Goal: Task Accomplishment & Management: Manage account settings

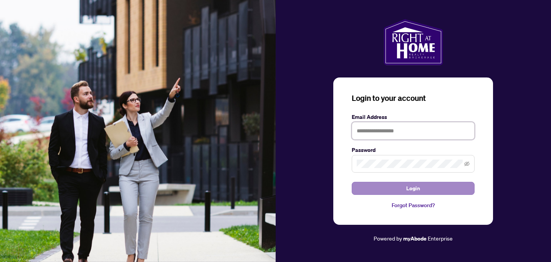
type input "**********"
click at [413, 188] on span "Login" at bounding box center [414, 189] width 14 height 12
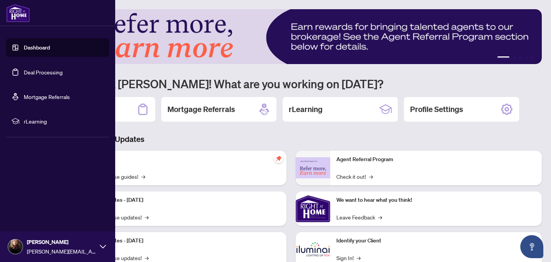
click at [46, 70] on link "Deal Processing" at bounding box center [43, 72] width 39 height 7
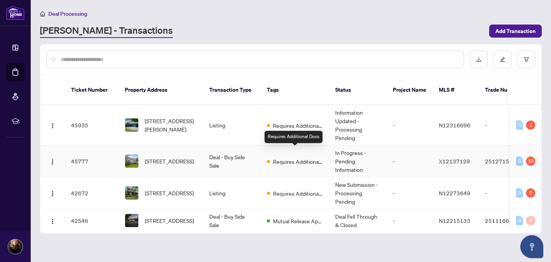
click at [284, 158] on span "Requires Additional Docs" at bounding box center [298, 162] width 50 height 8
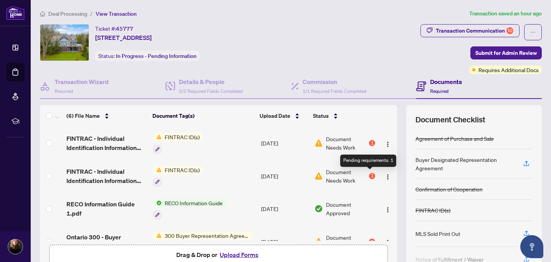
click at [370, 173] on div "1" at bounding box center [372, 176] width 6 height 6
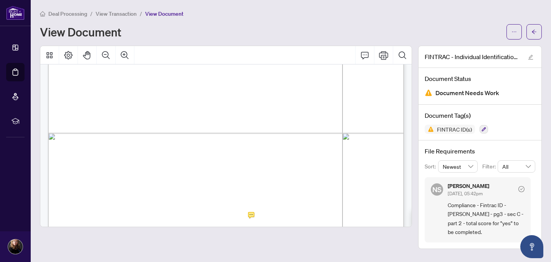
scroll to position [1191, 0]
click at [536, 30] on icon "arrow-left" at bounding box center [534, 31] width 5 height 5
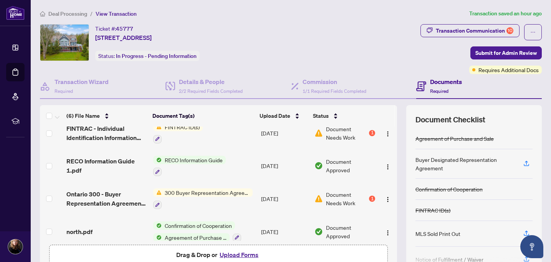
scroll to position [63, 0]
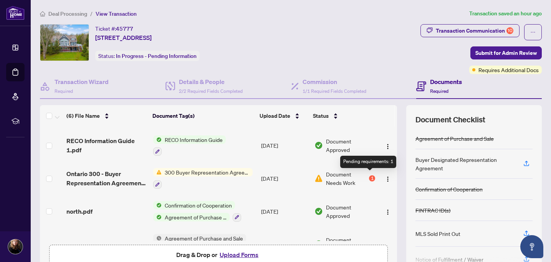
click at [370, 176] on div "1" at bounding box center [372, 179] width 6 height 6
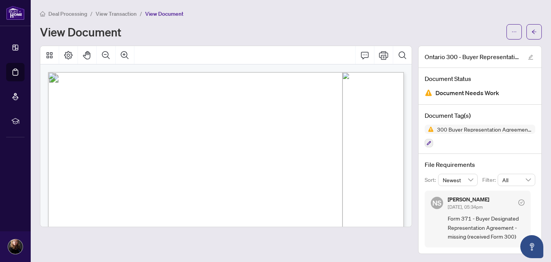
click at [458, 91] on span "Document Needs Work" at bounding box center [468, 93] width 64 height 10
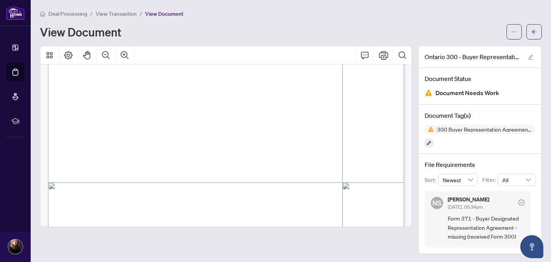
scroll to position [186, 0]
click at [531, 31] on button "button" at bounding box center [534, 31] width 15 height 15
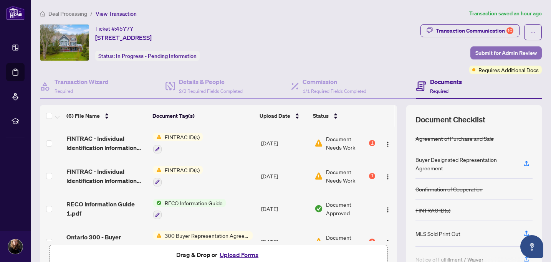
click at [510, 53] on span "Submit for Admin Review" at bounding box center [506, 53] width 61 height 12
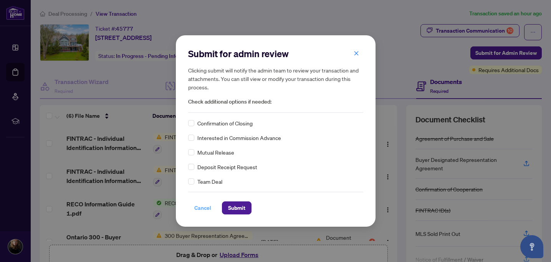
click at [198, 211] on span "Cancel" at bounding box center [202, 208] width 17 height 12
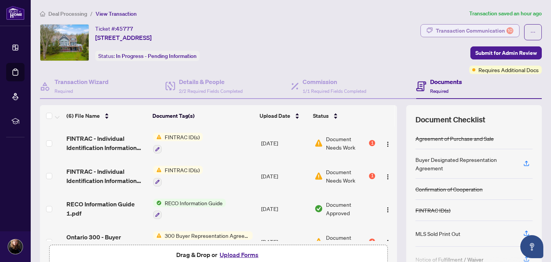
click at [488, 29] on div "Transaction Communication 10" at bounding box center [475, 31] width 78 height 12
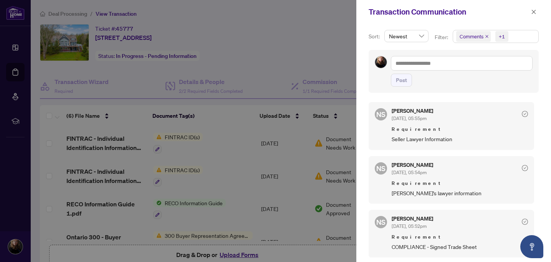
scroll to position [0, 0]
click at [435, 142] on span "Seller Lawyer Information" at bounding box center [460, 138] width 136 height 9
click at [426, 128] on span "Requirement" at bounding box center [460, 129] width 136 height 8
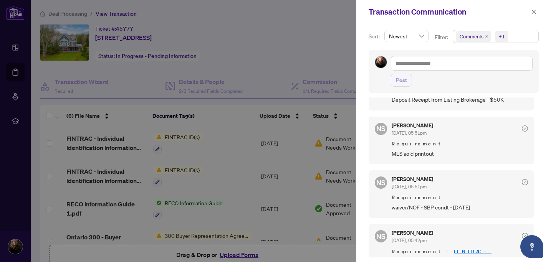
scroll to position [257, 0]
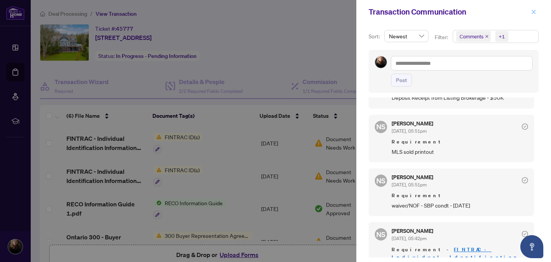
click at [533, 10] on icon "close" at bounding box center [533, 11] width 5 height 5
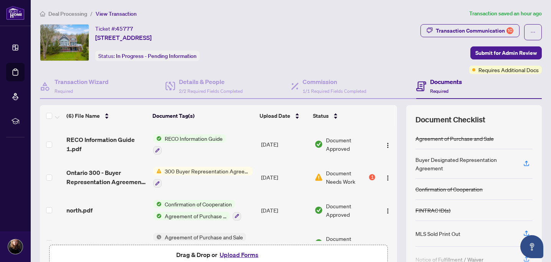
scroll to position [67, 0]
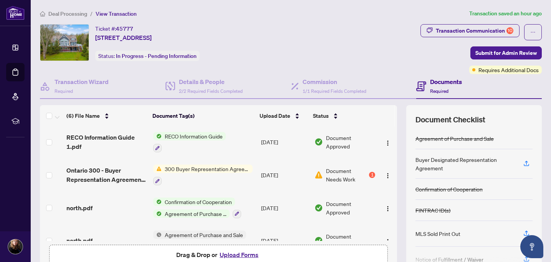
click at [369, 172] on div "1" at bounding box center [372, 175] width 6 height 6
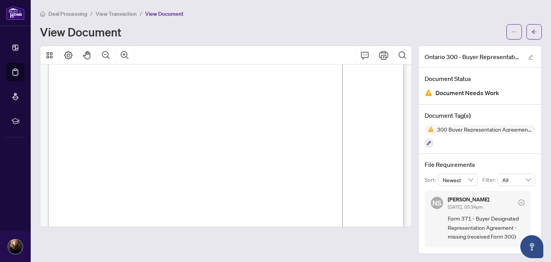
scroll to position [1502, 0]
click at [533, 32] on icon "arrow-left" at bounding box center [534, 32] width 5 height 4
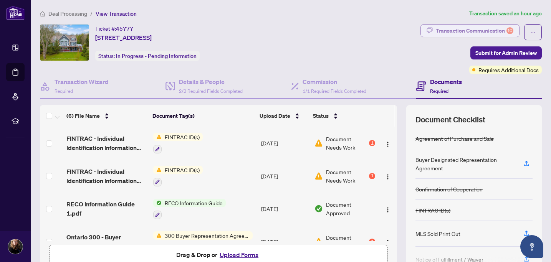
click at [474, 33] on div "Transaction Communication 10" at bounding box center [475, 31] width 78 height 12
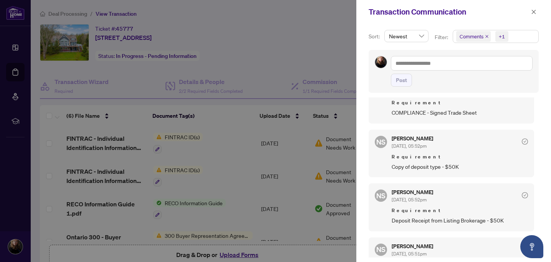
scroll to position [136, 0]
click at [501, 140] on div "[PERSON_NAME] [DATE], 05:52pm" at bounding box center [460, 142] width 136 height 14
click at [524, 140] on div "NS [PERSON_NAME] [DATE], 05:52pm Requirement Copy of deposit type - $50K" at bounding box center [452, 153] width 166 height 48
click at [522, 138] on icon "check-circle" at bounding box center [525, 141] width 6 height 6
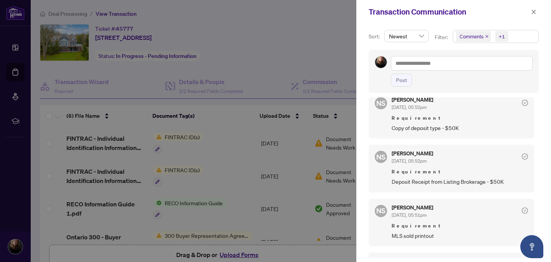
scroll to position [174, 0]
click at [537, 10] on button "button" at bounding box center [534, 11] width 10 height 9
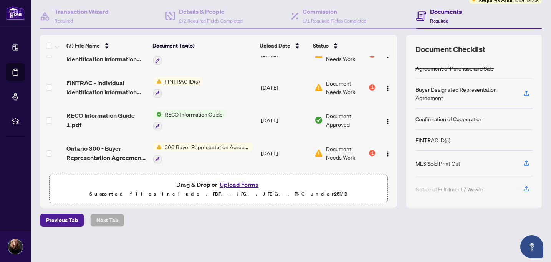
scroll to position [0, 0]
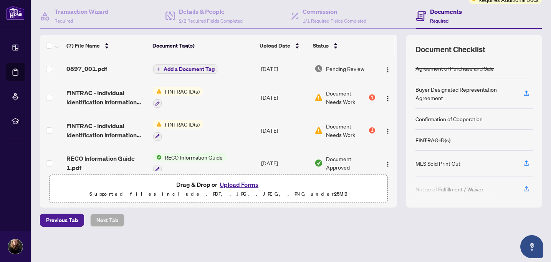
click at [188, 70] on span "Add a Document Tag" at bounding box center [189, 68] width 51 height 5
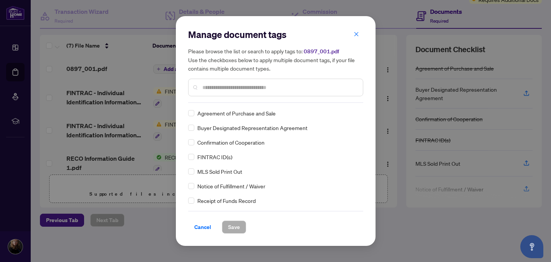
click at [228, 105] on div "Manage document tags Please browse the list or search to apply tags to: 0897_00…" at bounding box center [275, 131] width 175 height 206
click at [231, 88] on input "text" at bounding box center [280, 87] width 154 height 8
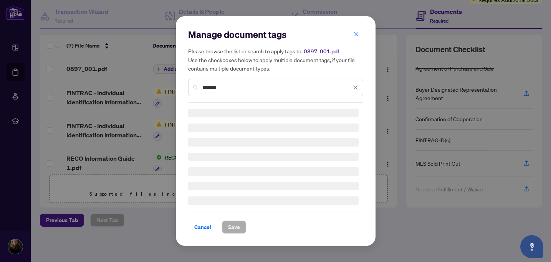
type input "*******"
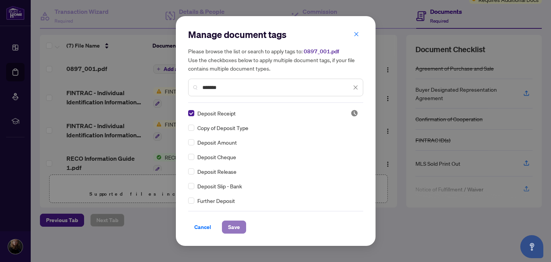
click at [242, 229] on button "Save" at bounding box center [234, 227] width 24 height 13
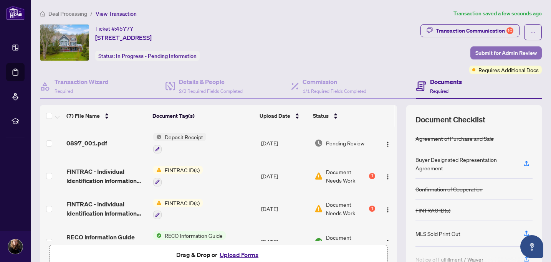
click at [478, 50] on span "Submit for Admin Review" at bounding box center [506, 53] width 61 height 12
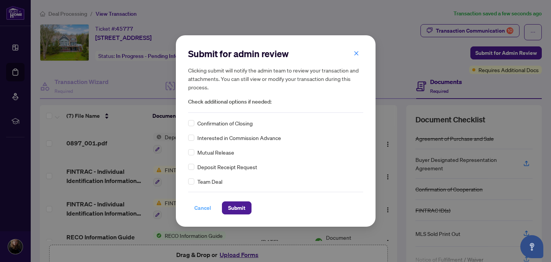
click at [205, 206] on span "Cancel" at bounding box center [202, 208] width 17 height 12
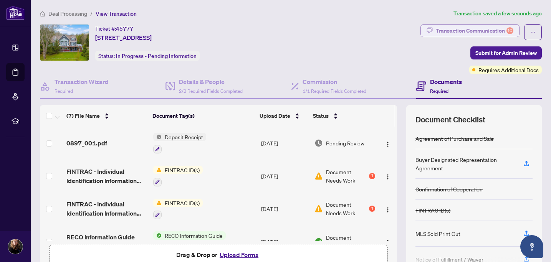
click at [453, 32] on div "Transaction Communication 10" at bounding box center [475, 31] width 78 height 12
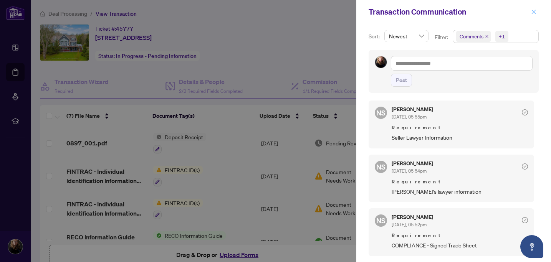
click at [534, 11] on icon "close" at bounding box center [534, 12] width 4 height 4
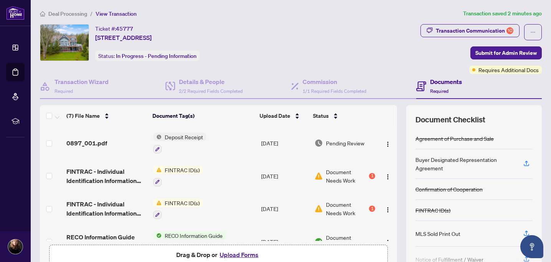
click at [239, 257] on button "Upload Forms" at bounding box center [238, 255] width 43 height 10
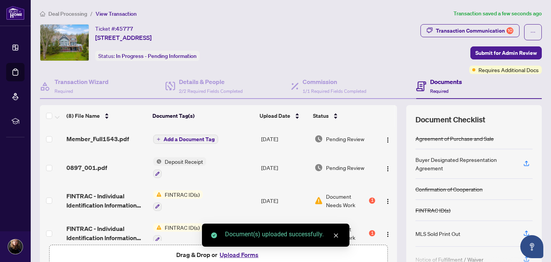
click at [198, 139] on span "Add a Document Tag" at bounding box center [189, 139] width 51 height 5
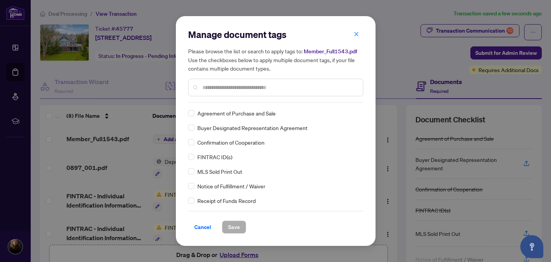
click at [231, 92] on input "text" at bounding box center [280, 87] width 154 height 8
type input "***"
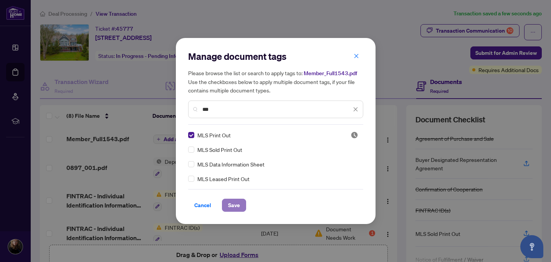
click at [230, 210] on span "Save" at bounding box center [234, 205] width 12 height 12
